Goal: Task Accomplishment & Management: Use online tool/utility

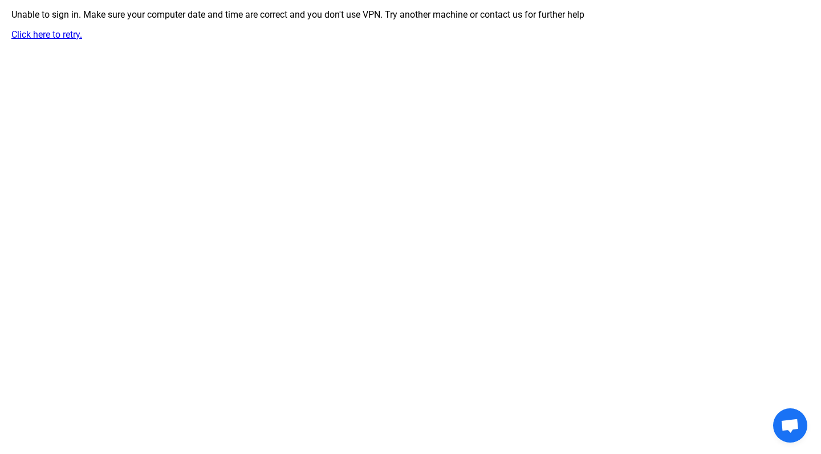
scroll to position [709, 0]
click at [44, 39] on link "Click here to retry." at bounding box center [46, 34] width 71 height 11
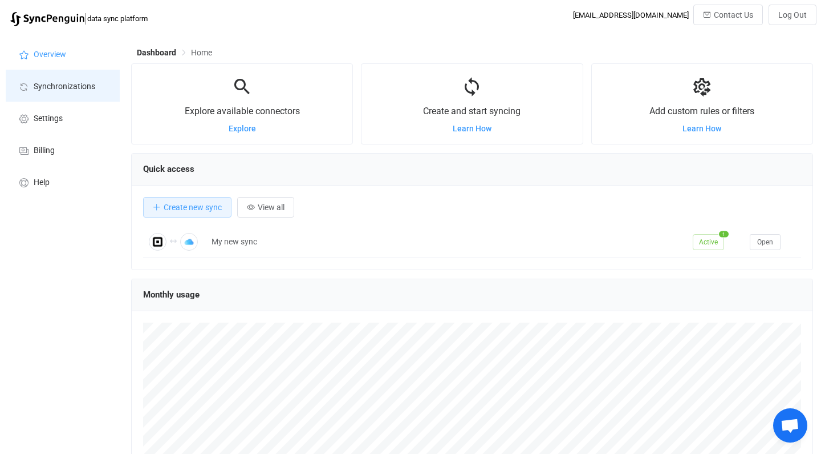
click at [48, 89] on span "Synchronizations" at bounding box center [65, 86] width 62 height 9
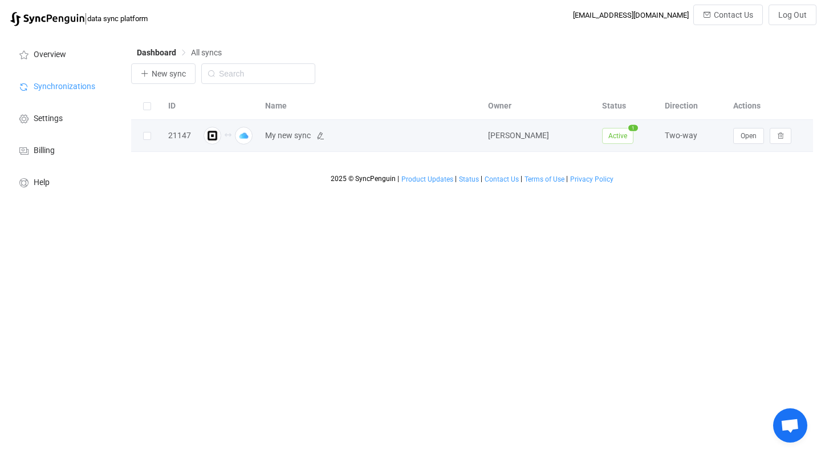
click at [284, 134] on span "My new sync" at bounding box center [288, 135] width 46 height 13
click at [753, 136] on span "Open" at bounding box center [749, 136] width 16 height 8
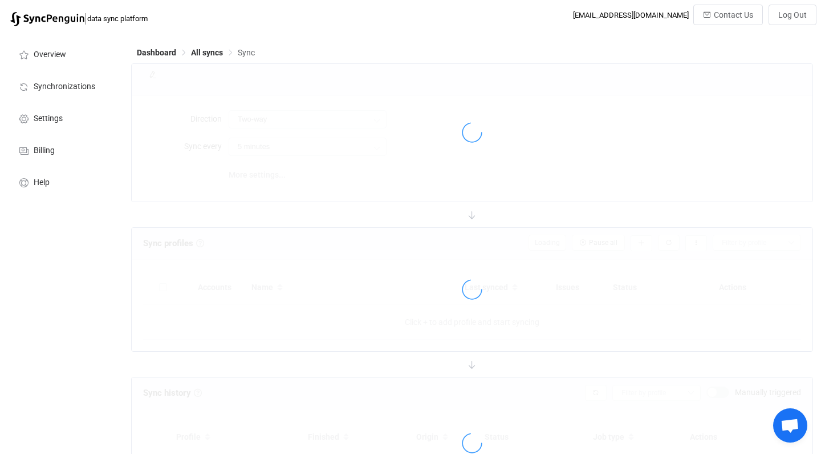
type input "10 minutes"
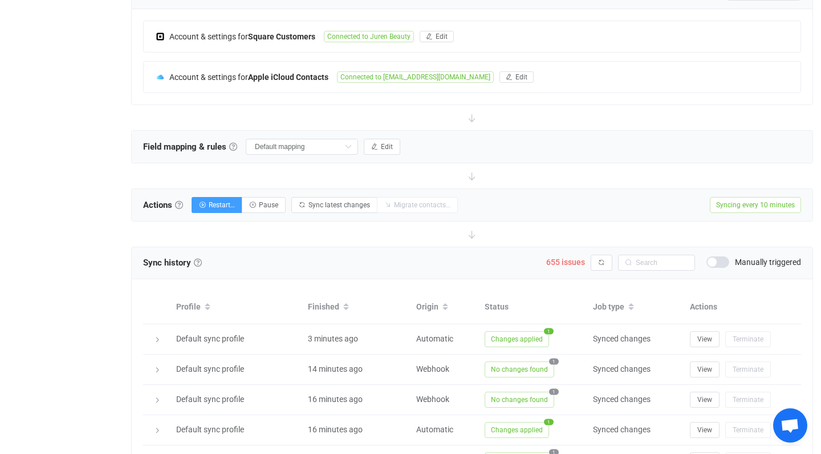
scroll to position [312, 0]
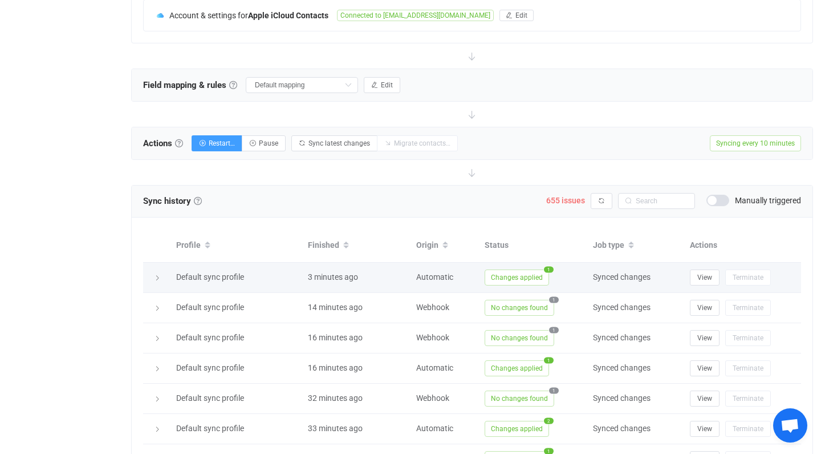
click at [527, 276] on span "Changes applied" at bounding box center [517, 277] width 64 height 16
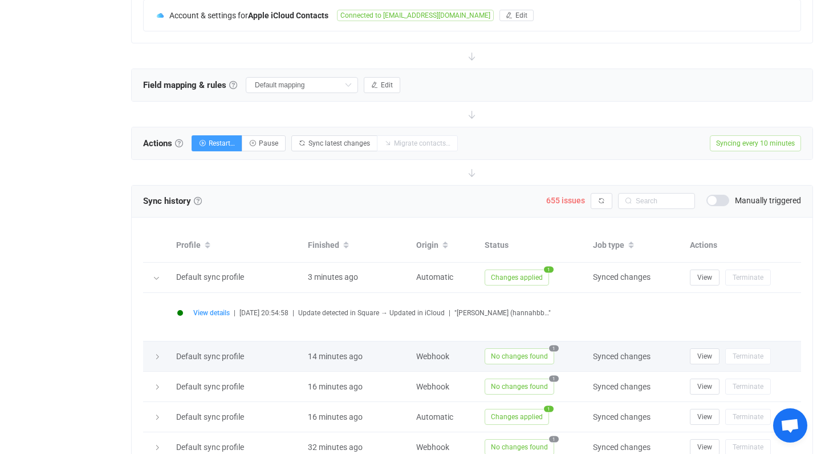
click at [523, 353] on span "No changes found" at bounding box center [520, 356] width 70 height 16
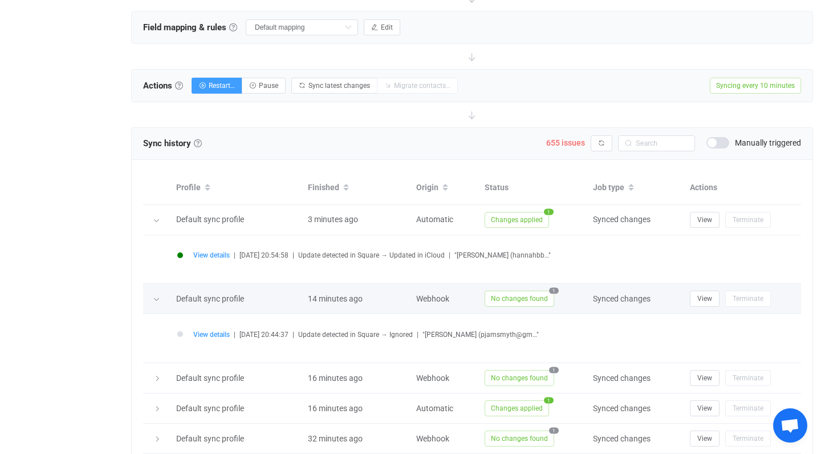
scroll to position [372, 0]
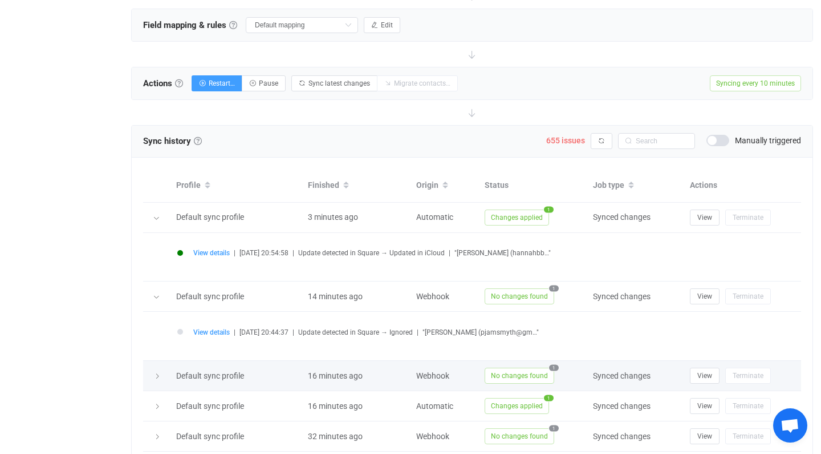
click at [519, 373] on span "No changes found" at bounding box center [520, 375] width 70 height 16
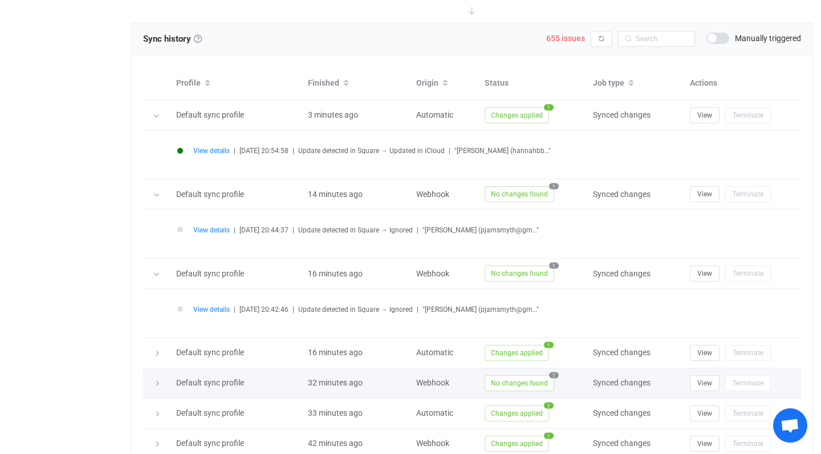
scroll to position [478, 0]
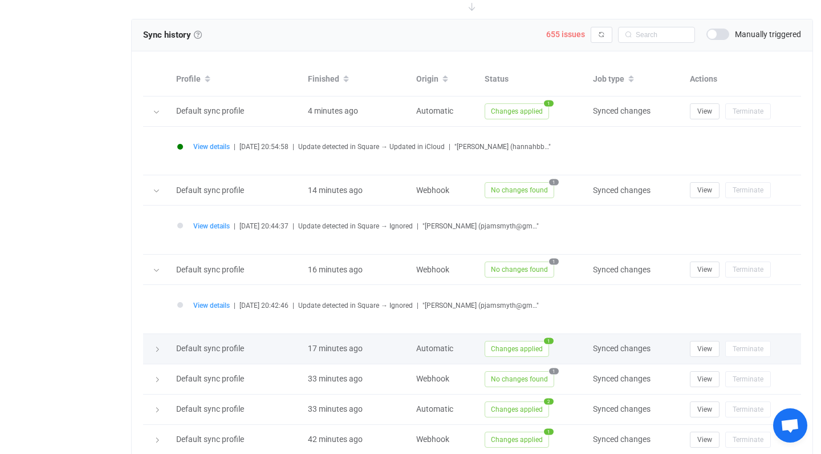
click at [499, 345] on span "Changes applied" at bounding box center [517, 349] width 64 height 16
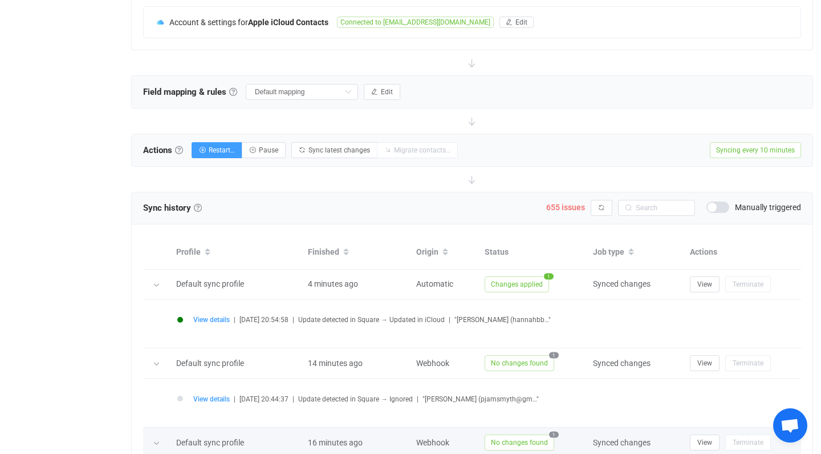
scroll to position [234, 0]
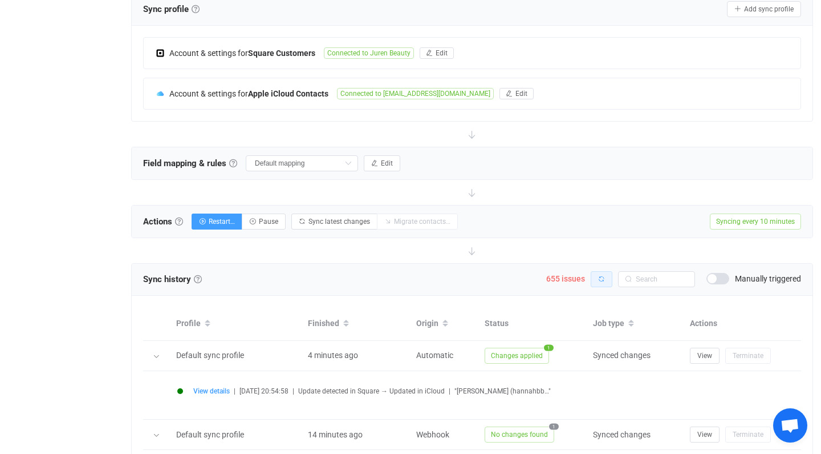
click at [599, 274] on button "button" at bounding box center [602, 279] width 22 height 16
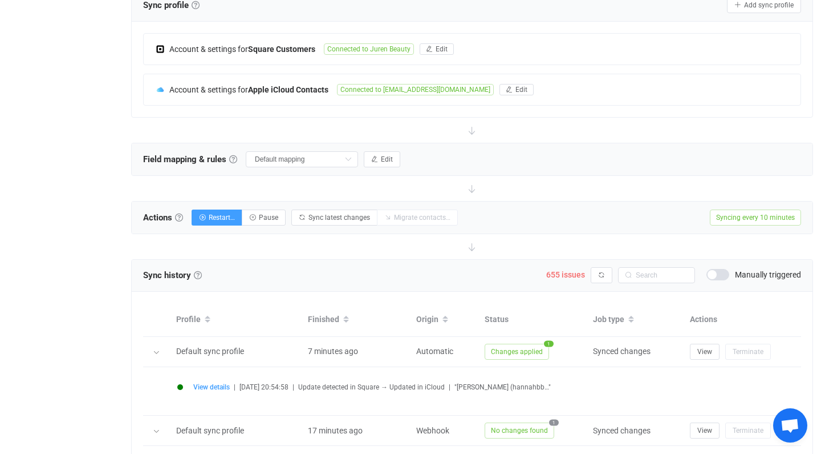
scroll to position [253, 0]
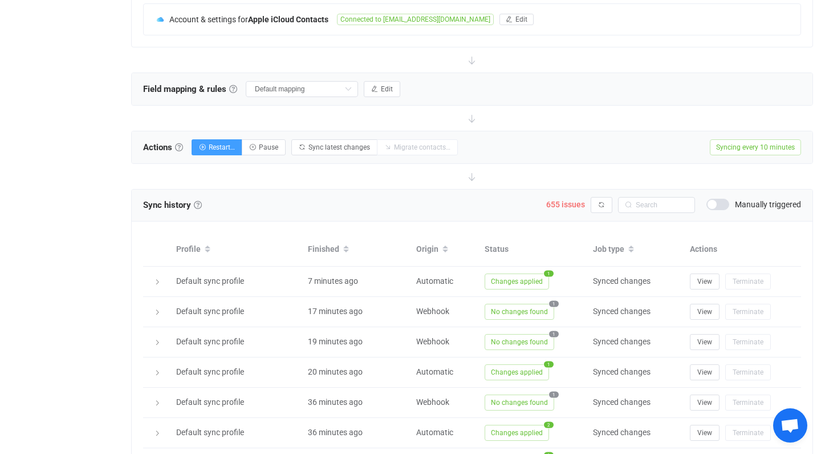
scroll to position [344, 0]
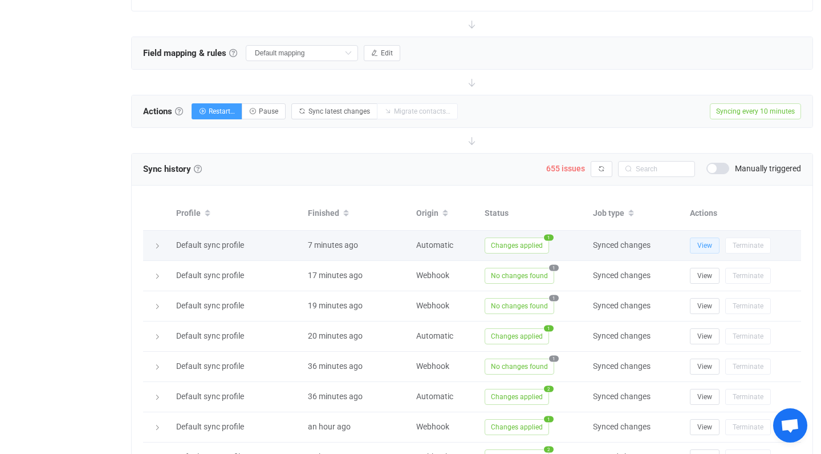
click at [706, 245] on span "View" at bounding box center [705, 245] width 15 height 8
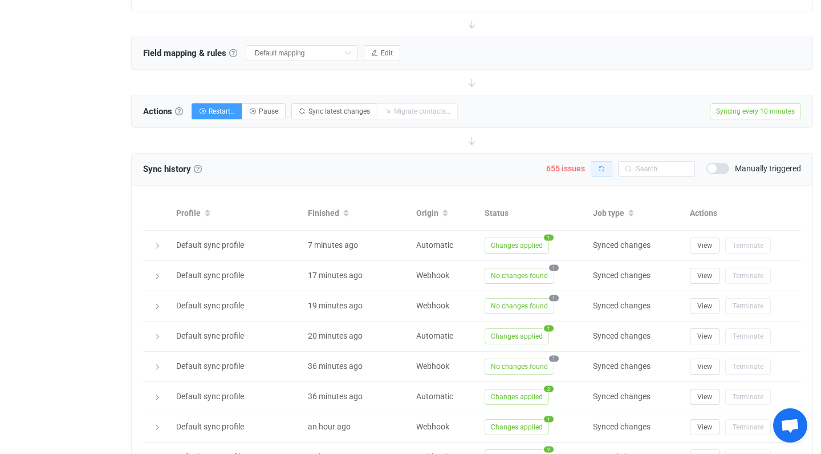
click at [600, 168] on icon "button" at bounding box center [601, 168] width 7 height 7
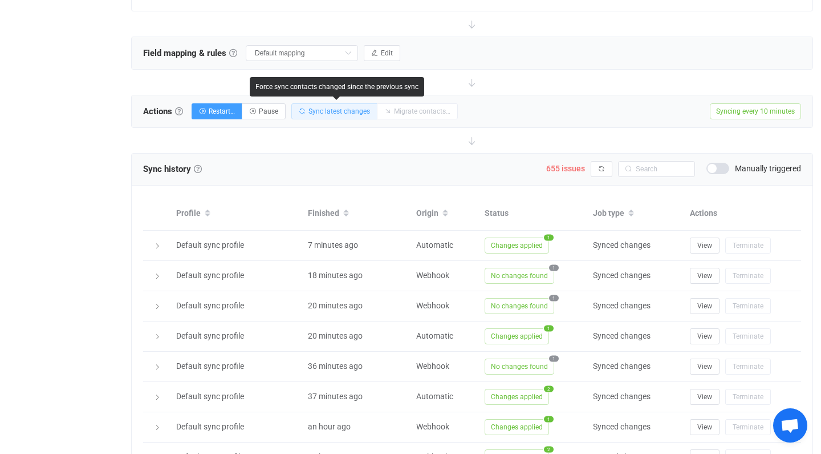
click at [323, 110] on span "Sync latest changes" at bounding box center [340, 111] width 62 height 8
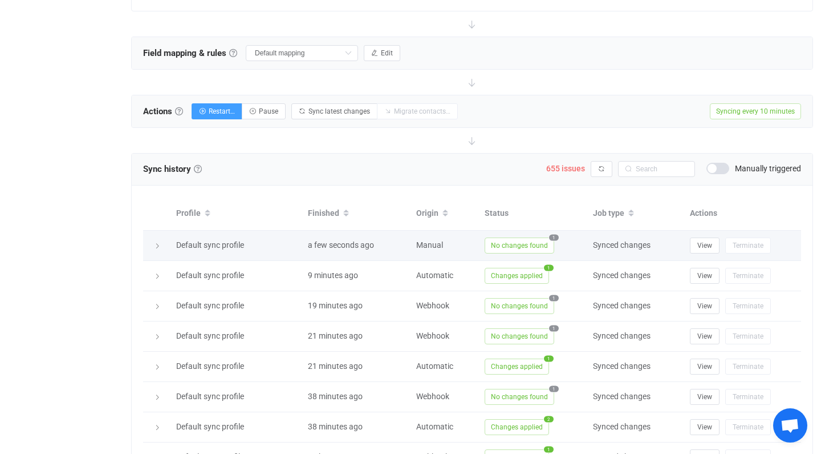
click at [157, 244] on icon at bounding box center [157, 245] width 7 height 7
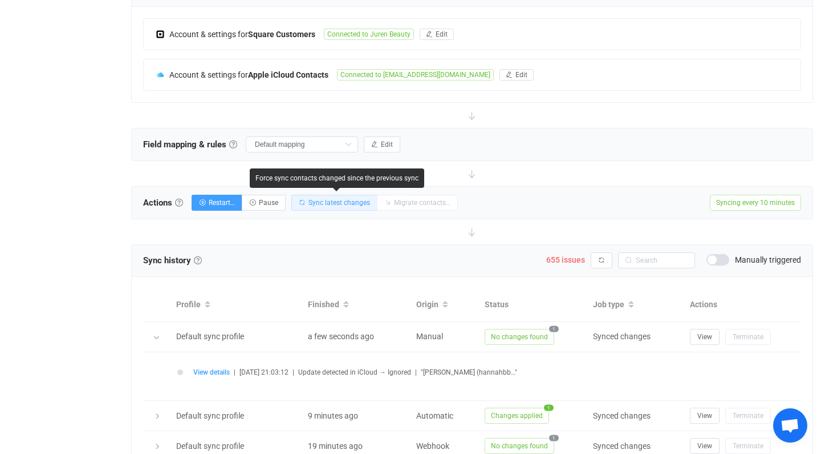
scroll to position [254, 0]
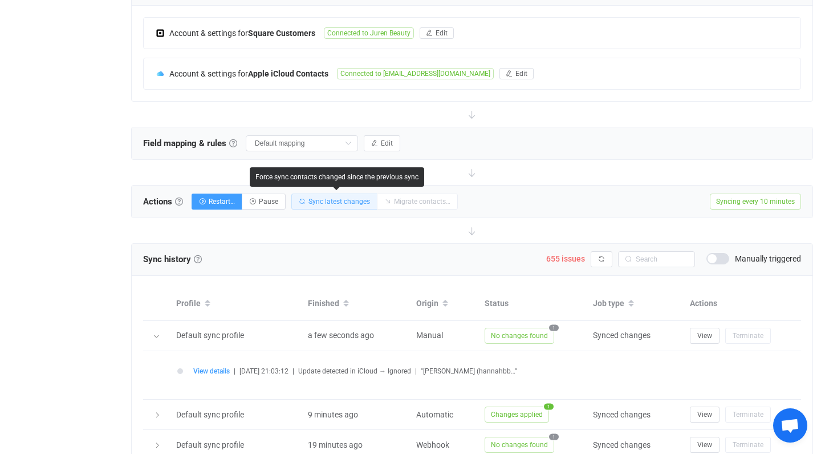
click at [320, 201] on span "Sync latest changes" at bounding box center [340, 201] width 62 height 8
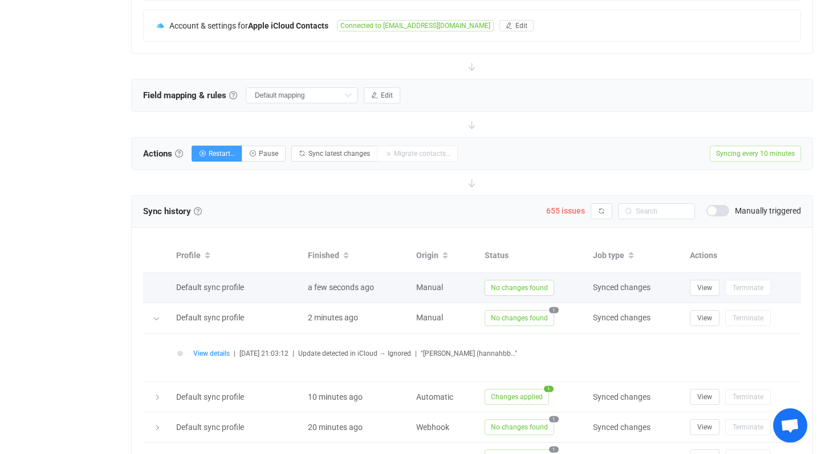
scroll to position [303, 0]
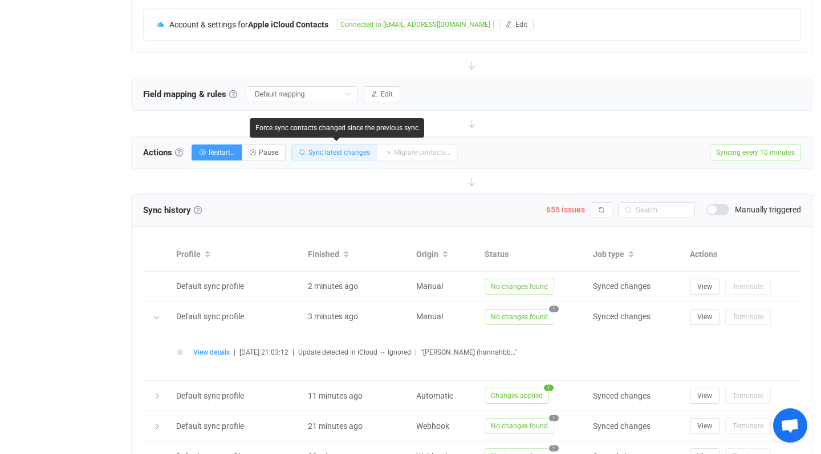
click at [337, 154] on span "Sync latest changes" at bounding box center [340, 152] width 62 height 8
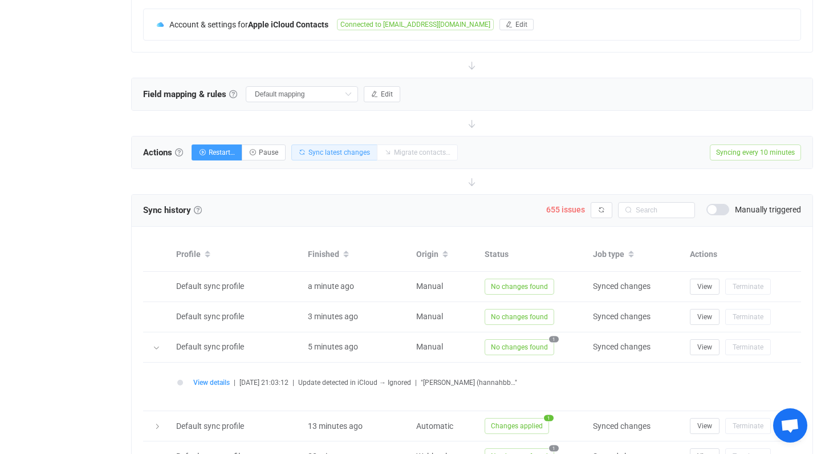
click at [330, 149] on span "Sync latest changes" at bounding box center [340, 152] width 62 height 8
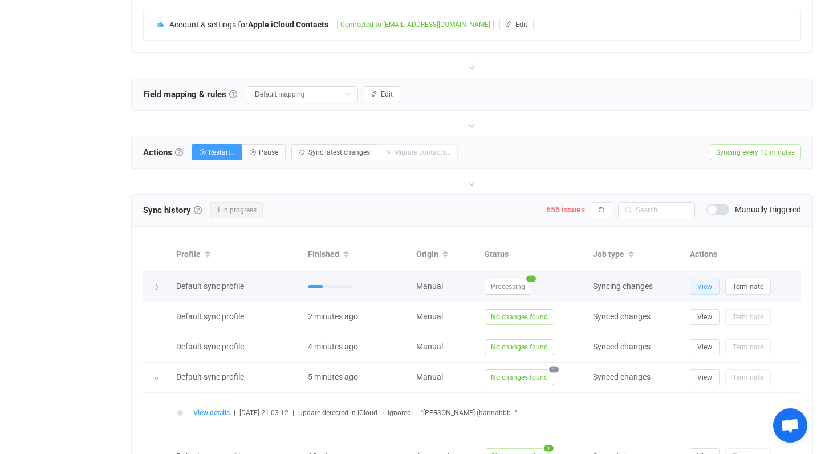
click at [710, 286] on span "View" at bounding box center [705, 286] width 15 height 8
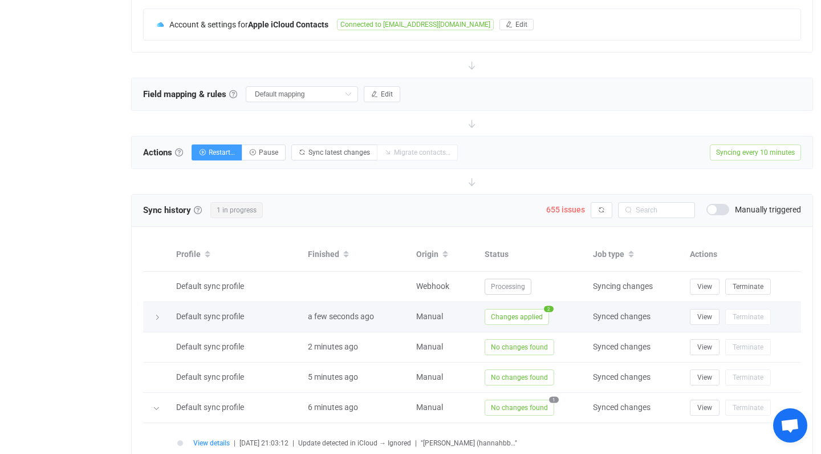
click at [533, 317] on span "Changes applied" at bounding box center [517, 317] width 64 height 16
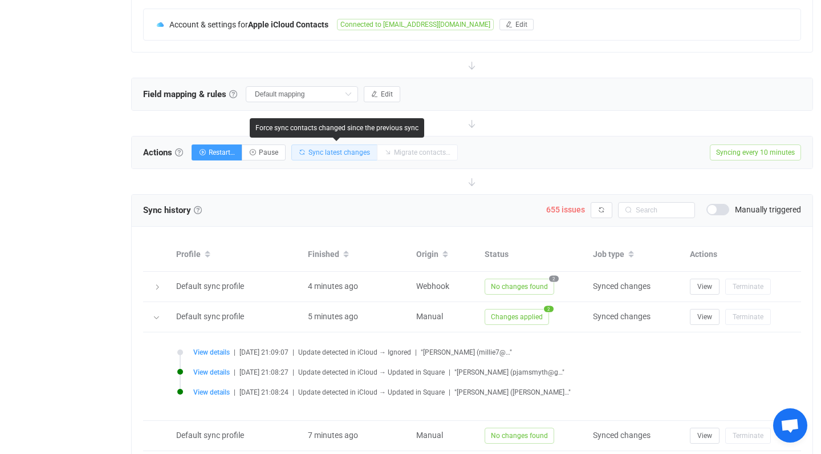
click at [325, 152] on span "Sync latest changes" at bounding box center [340, 152] width 62 height 8
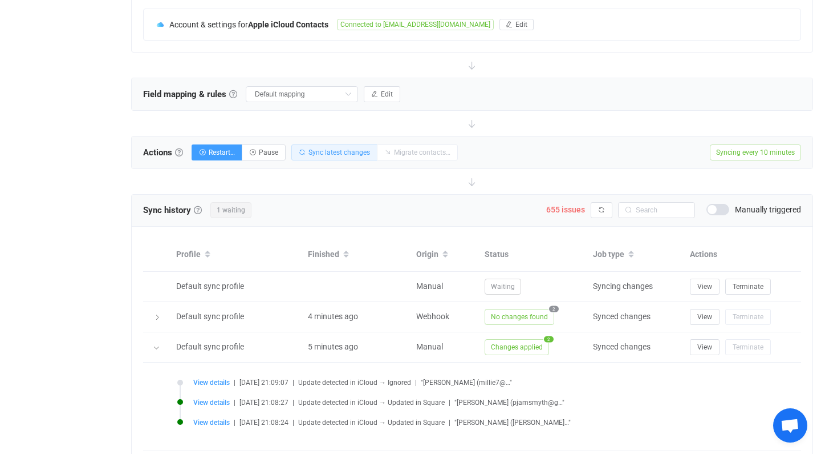
click at [325, 152] on span "Sync latest changes" at bounding box center [340, 152] width 62 height 8
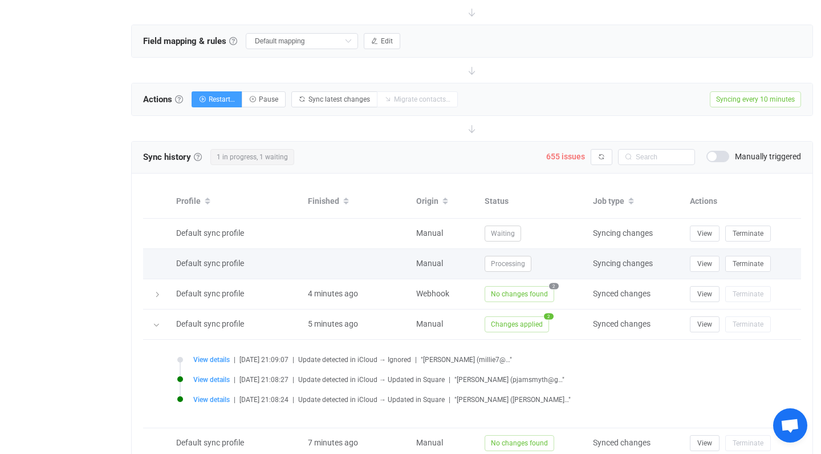
scroll to position [357, 0]
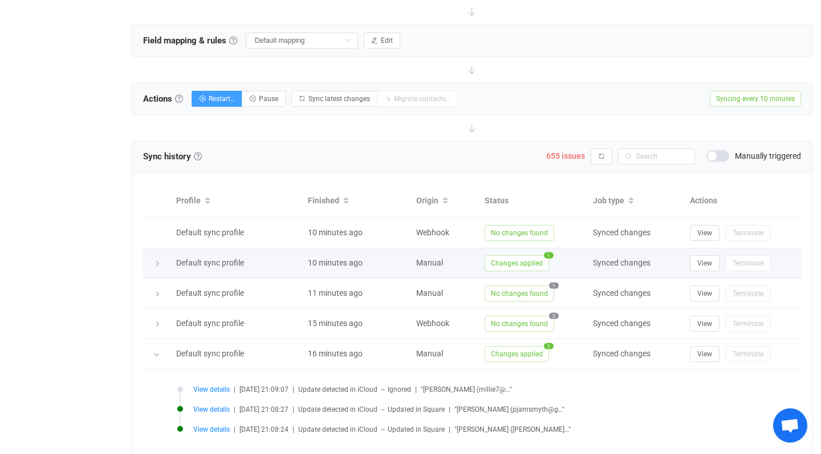
click at [537, 266] on span "Changes applied" at bounding box center [517, 263] width 64 height 16
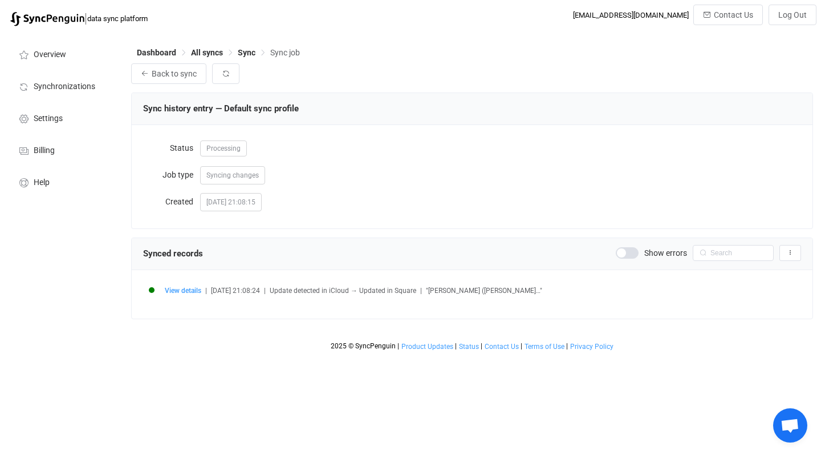
scroll to position [709, 0]
